Goal: Task Accomplishment & Management: Manage account settings

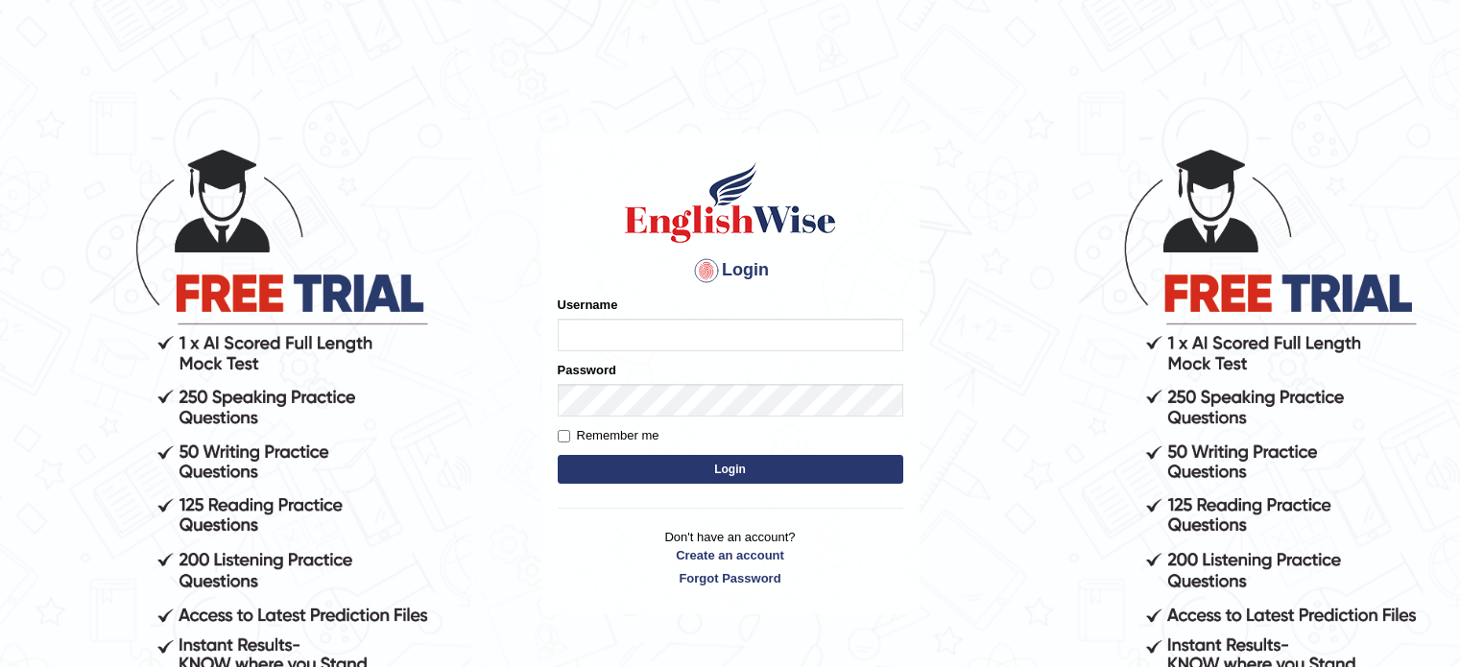
click at [594, 344] on input "Username" at bounding box center [731, 335] width 346 height 33
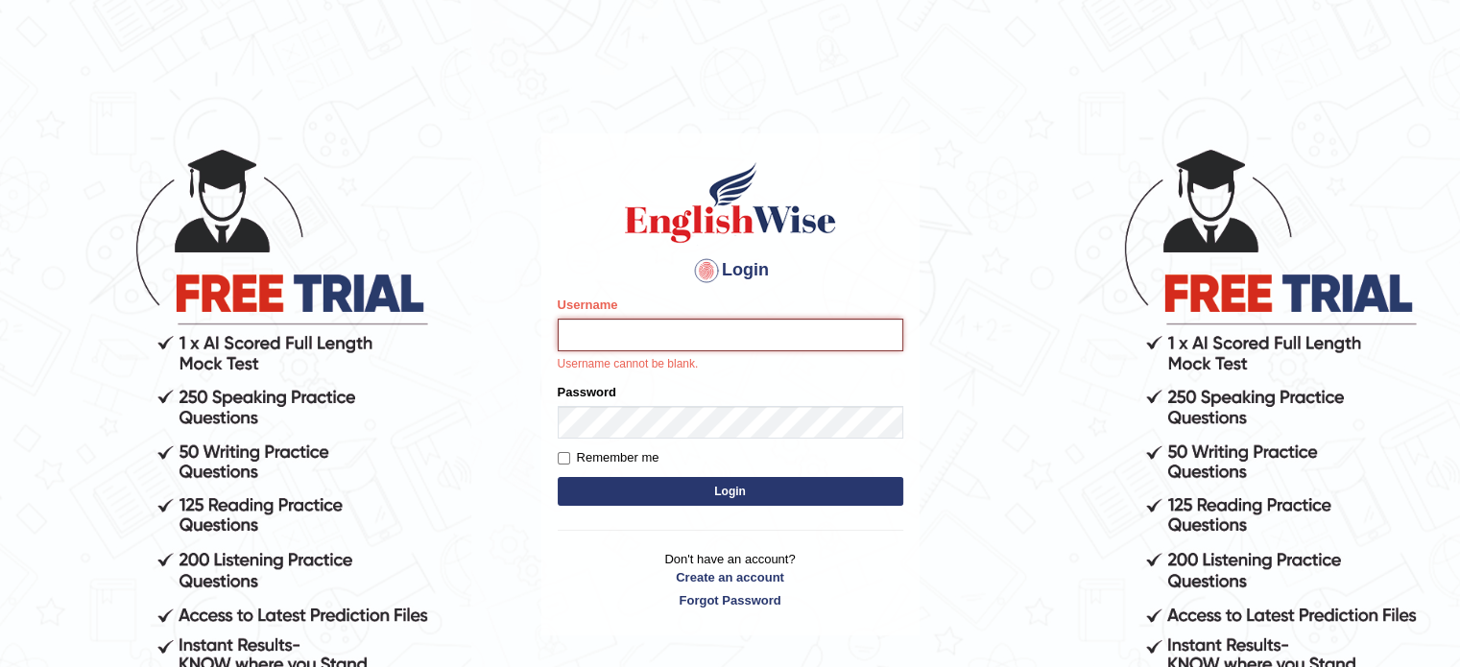
type input "sraboni"
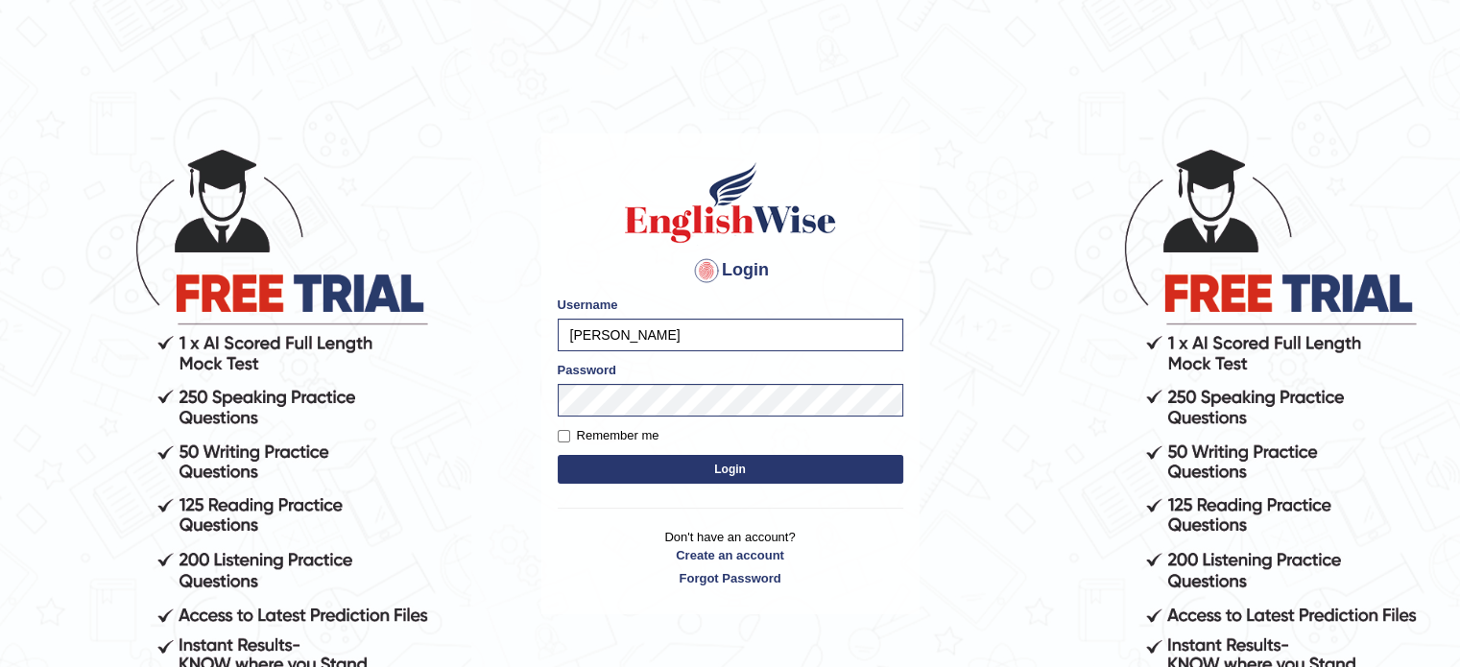
click at [625, 477] on button "Login" at bounding box center [731, 469] width 346 height 29
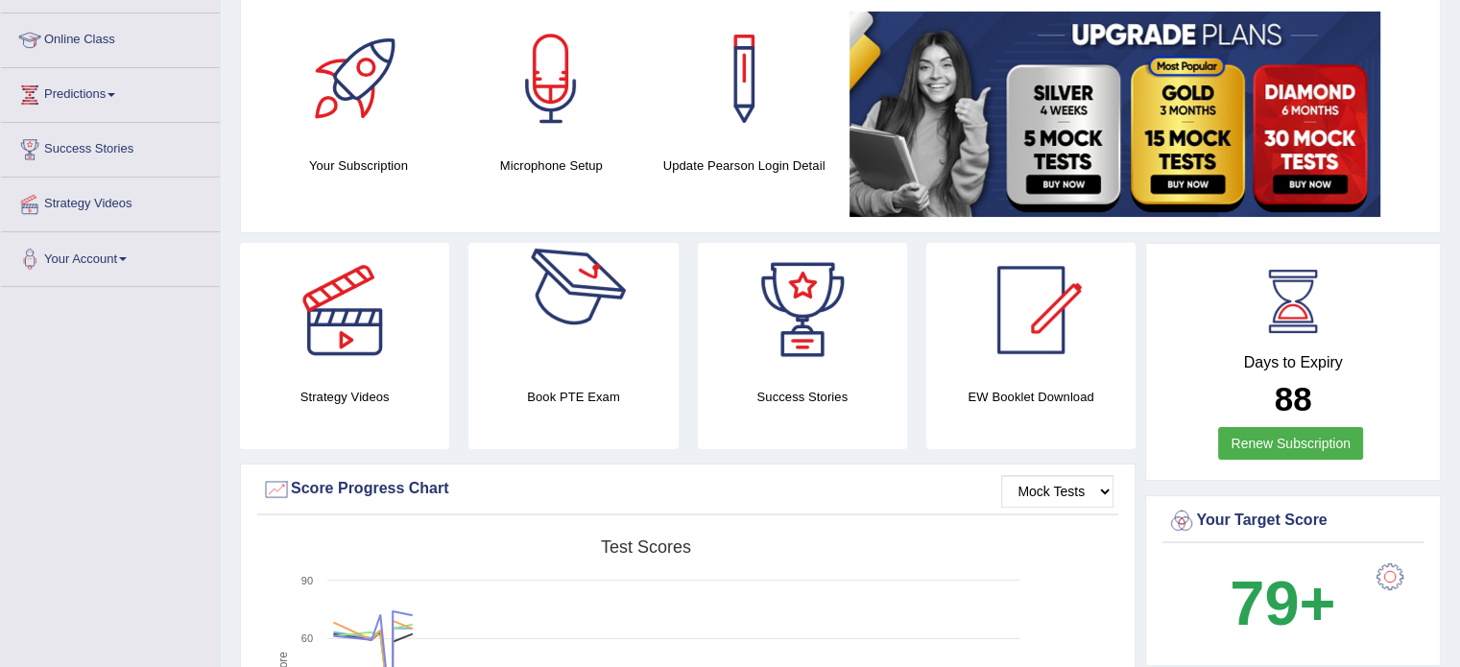
scroll to position [245, 0]
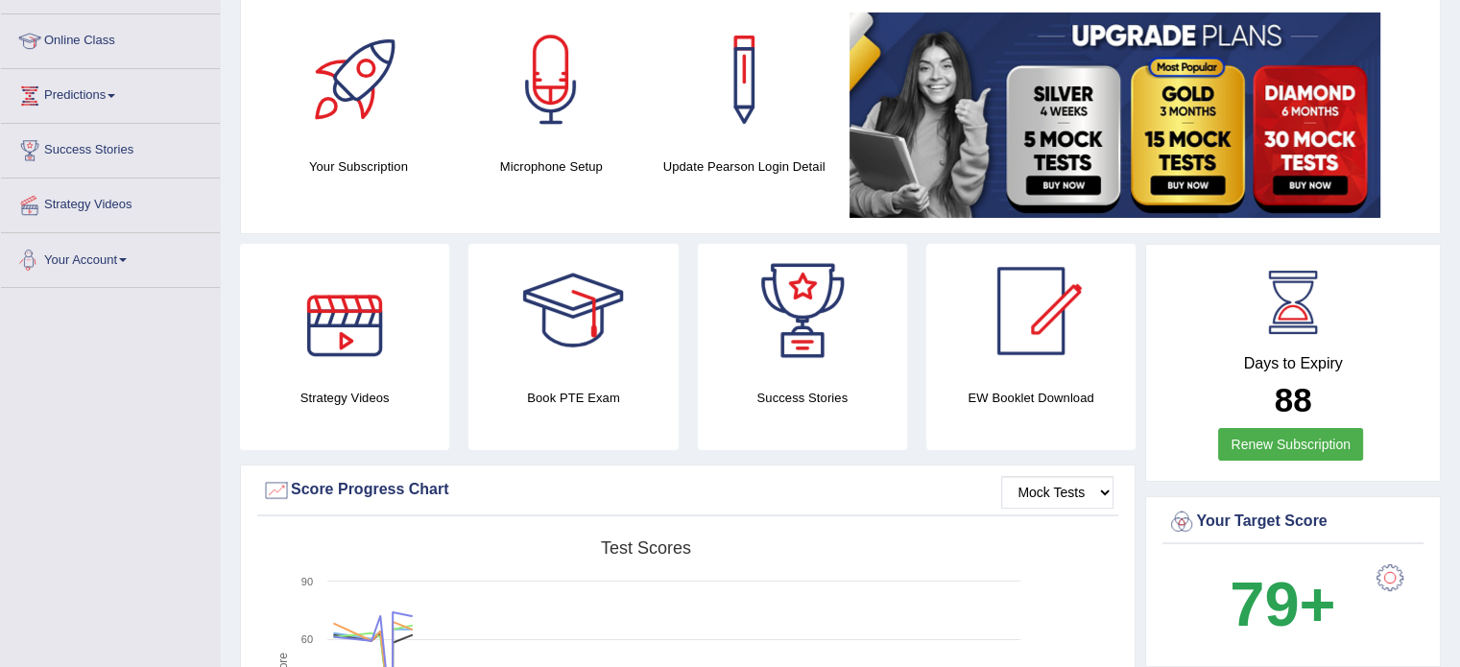
click at [127, 260] on span at bounding box center [123, 260] width 8 height 4
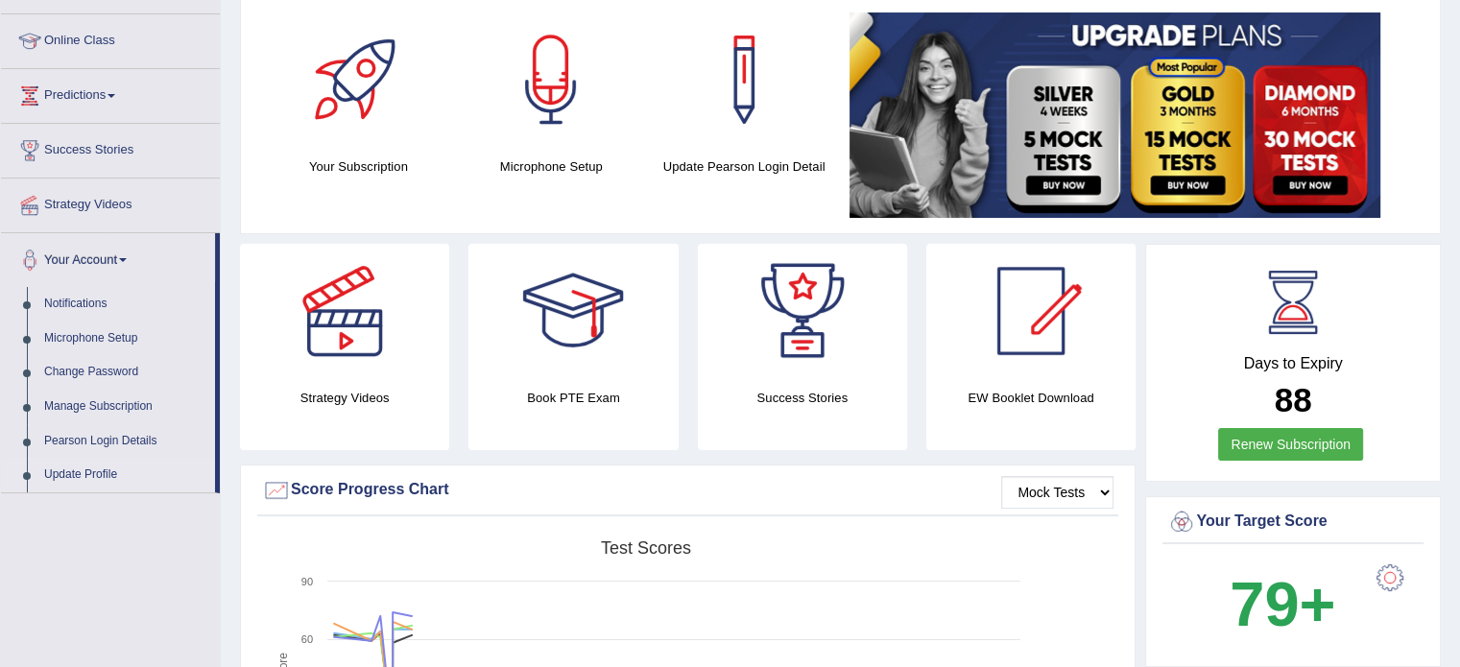
click at [87, 473] on link "Update Profile" at bounding box center [125, 475] width 179 height 35
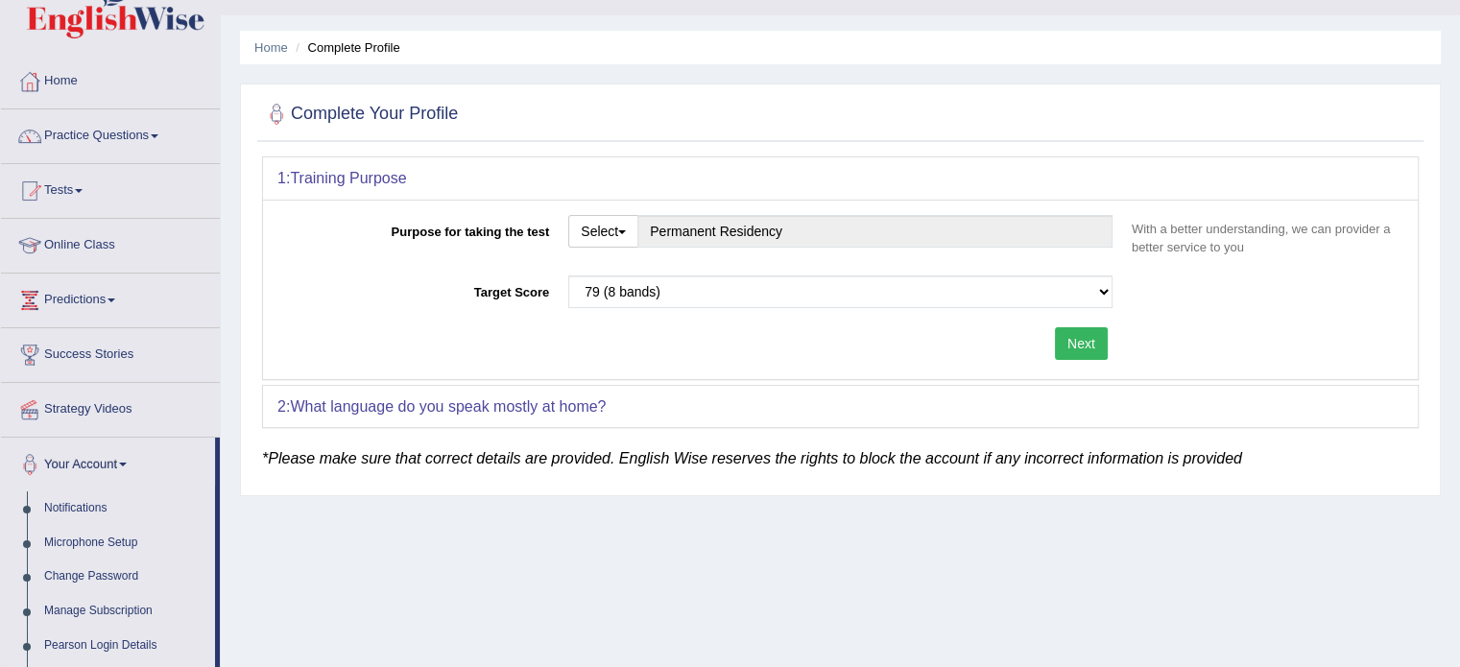
scroll to position [41, 0]
click at [63, 81] on link "Home" at bounding box center [110, 78] width 219 height 48
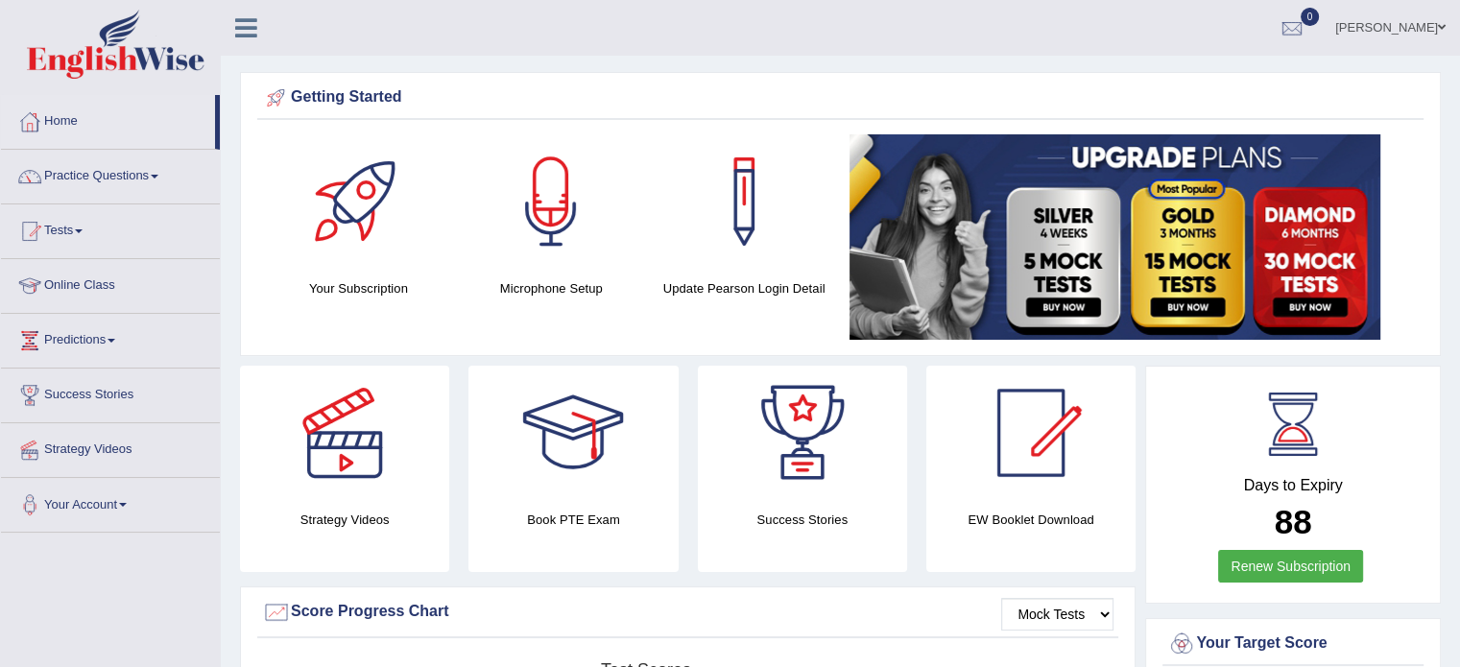
click at [1349, 34] on link "[PERSON_NAME]" at bounding box center [1390, 25] width 139 height 50
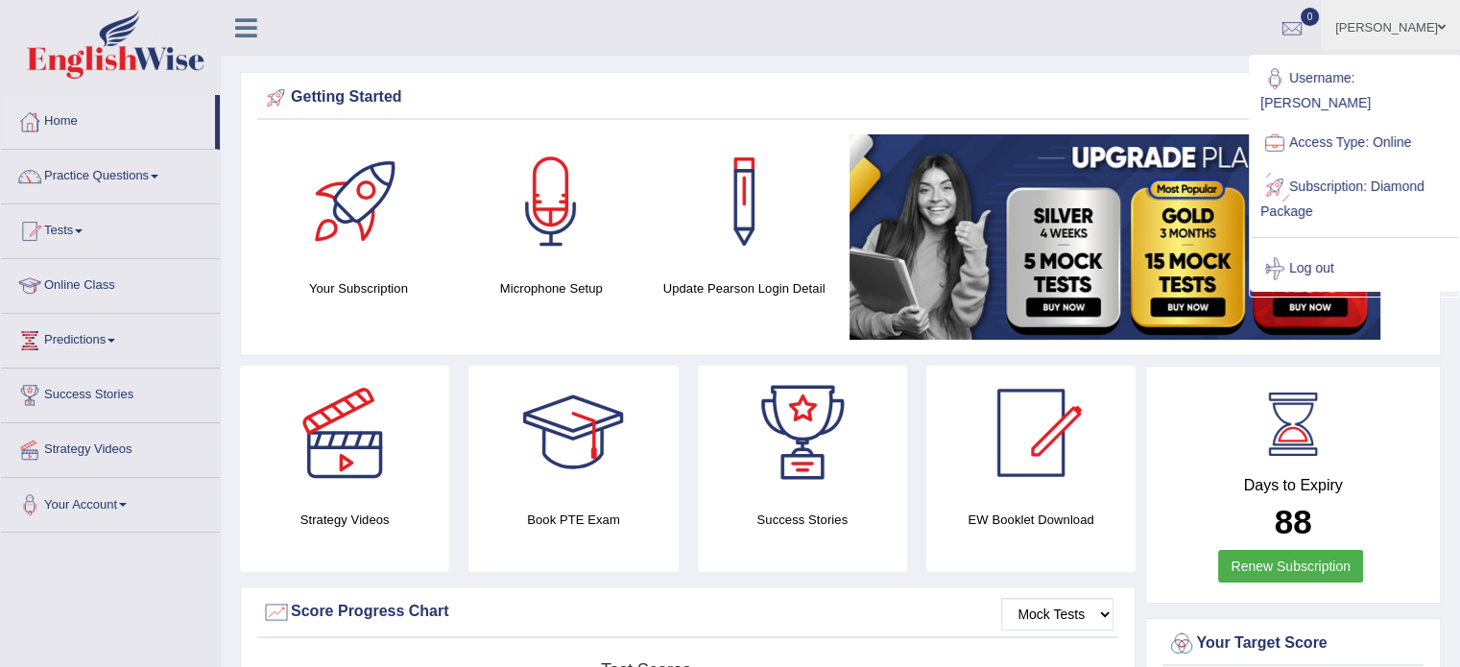
click at [1344, 167] on link "Subscription: Diamond Package" at bounding box center [1354, 197] width 207 height 64
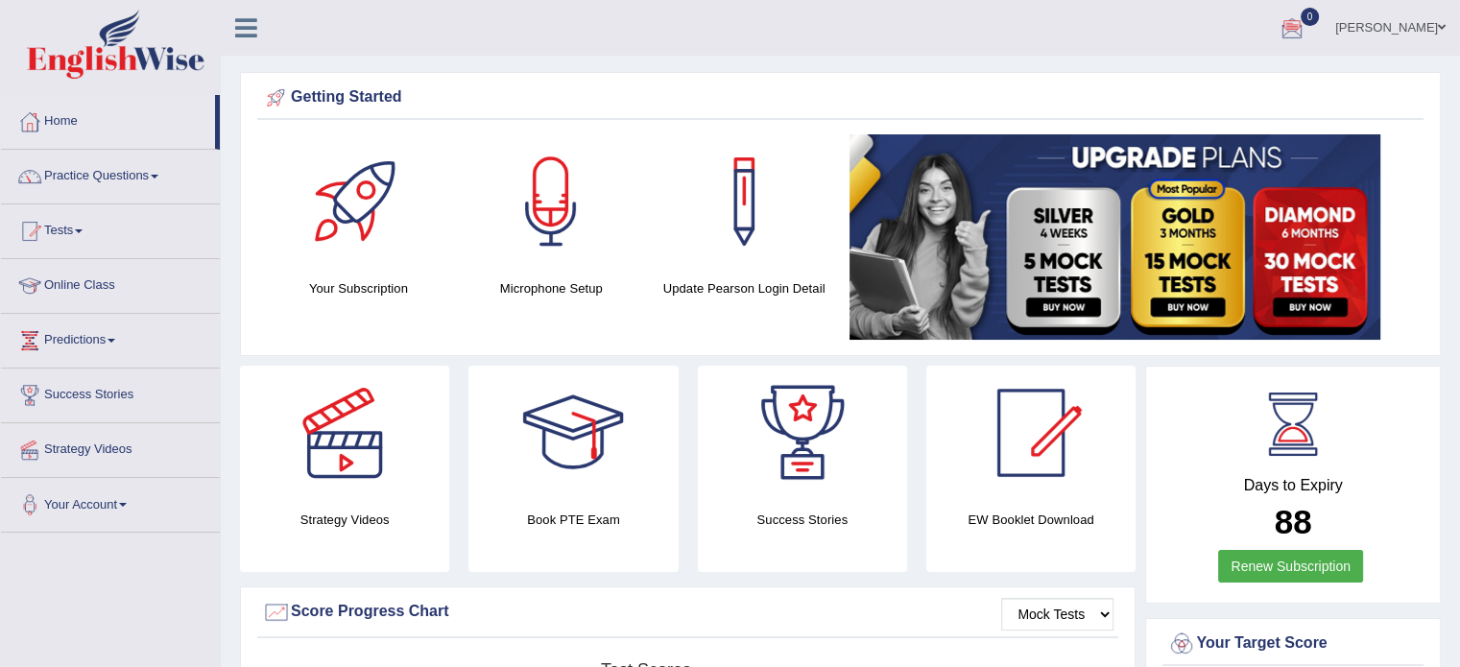
click at [1348, 26] on link "[PERSON_NAME]" at bounding box center [1390, 25] width 139 height 50
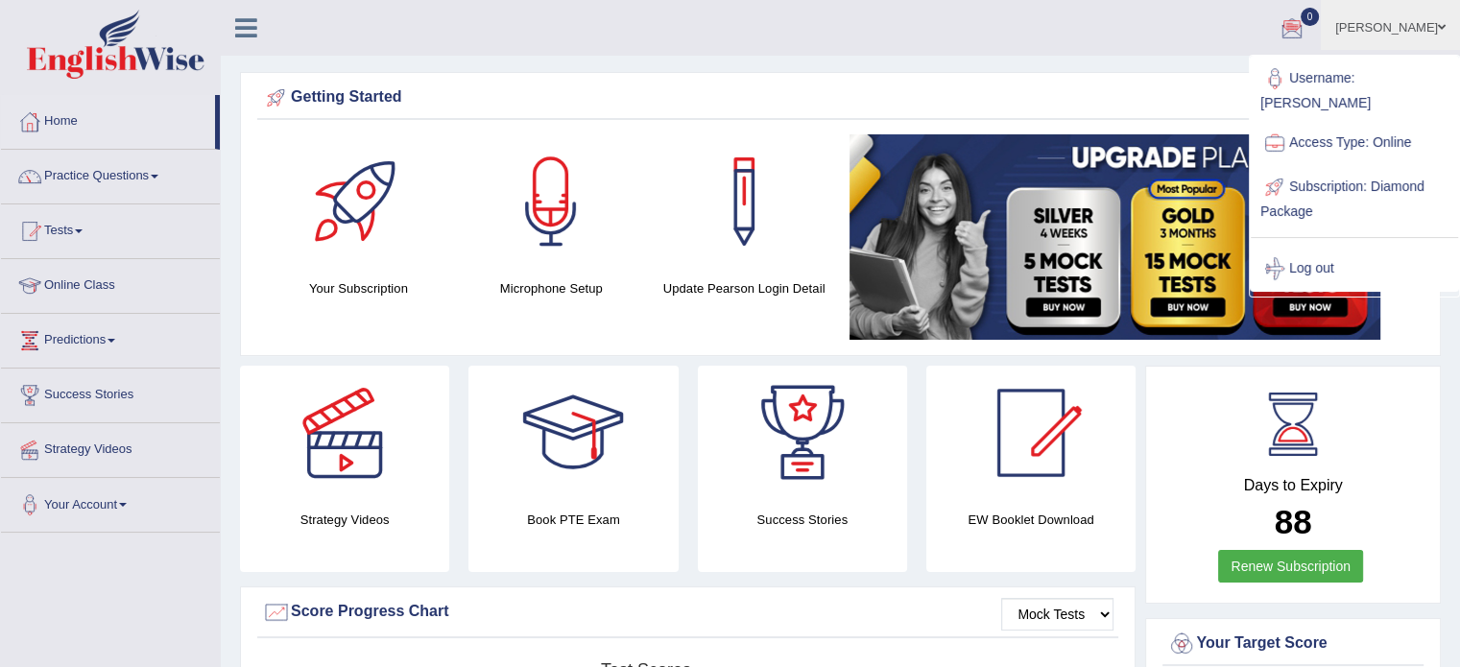
click at [1393, 168] on link "Subscription: Diamond Package" at bounding box center [1354, 197] width 207 height 64
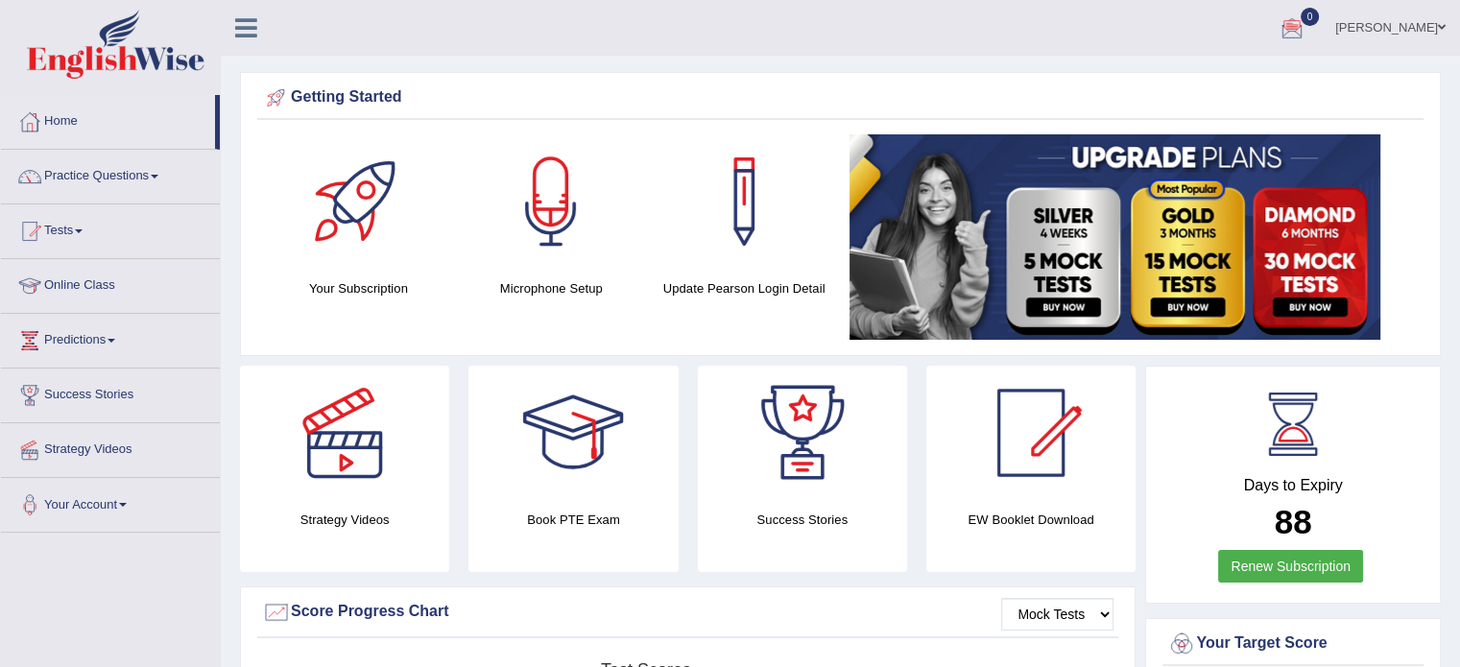
click at [1236, 560] on link "Renew Subscription" at bounding box center [1290, 566] width 145 height 33
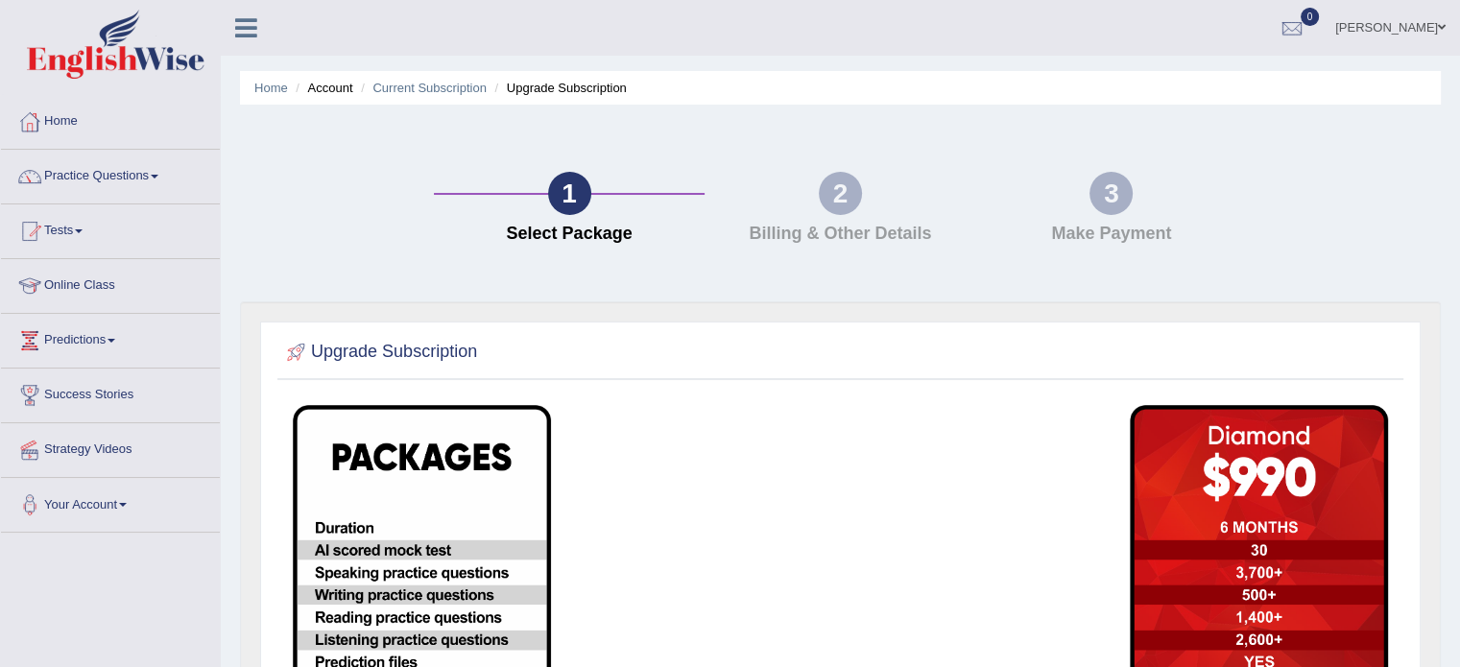
click at [330, 87] on li "Account" at bounding box center [321, 88] width 61 height 18
click at [432, 93] on link "Current Subscription" at bounding box center [429, 88] width 114 height 14
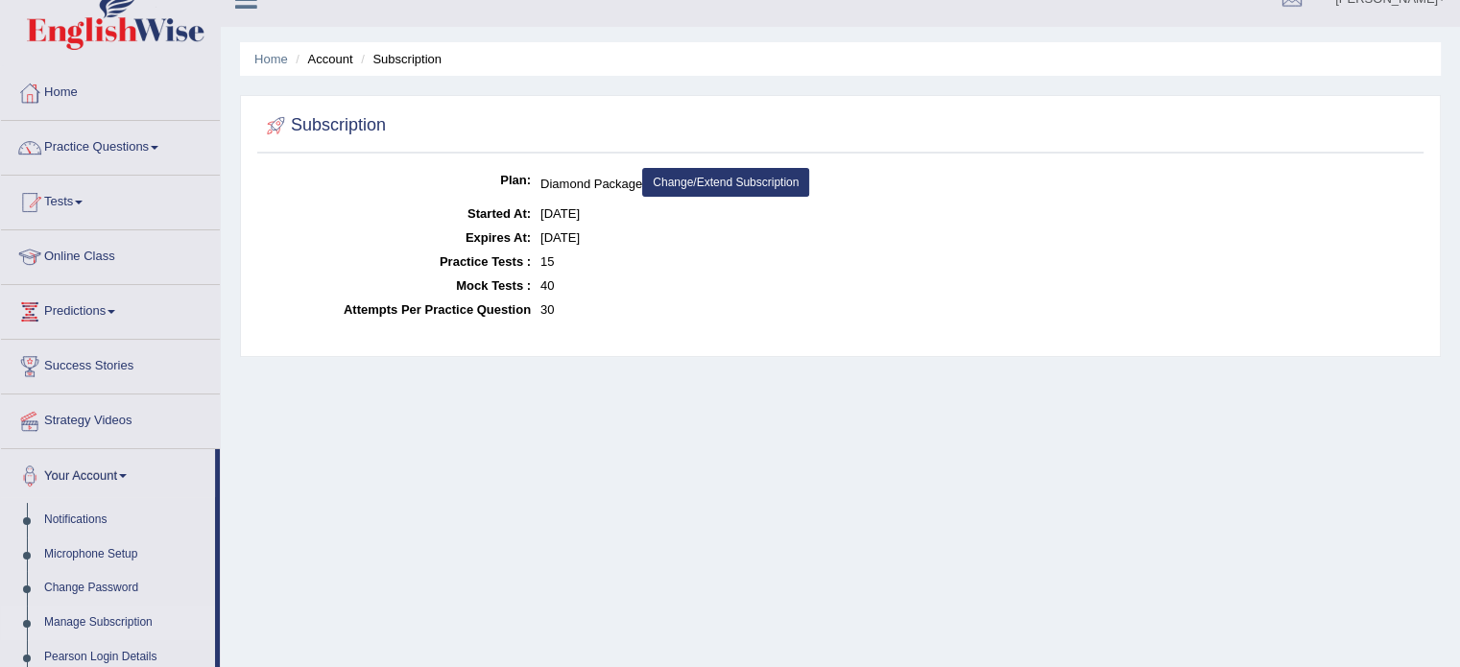
scroll to position [30, 0]
click at [384, 469] on div "Home Account Subscription Subscription Plan: Diamond Package Change/Extend Subs…" at bounding box center [840, 450] width 1239 height 960
